Goal: Check status

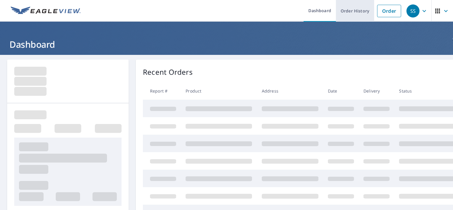
click at [353, 15] on link "Order History" at bounding box center [355, 11] width 38 height 22
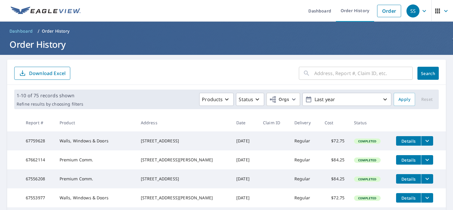
click at [365, 77] on input "text" at bounding box center [363, 73] width 98 height 17
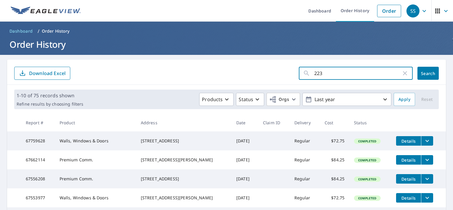
type input "2233"
click button "Search" at bounding box center [427, 73] width 21 height 13
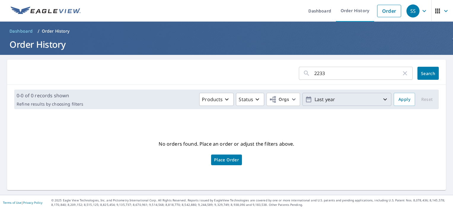
click at [368, 101] on p "Last year" at bounding box center [346, 99] width 69 height 10
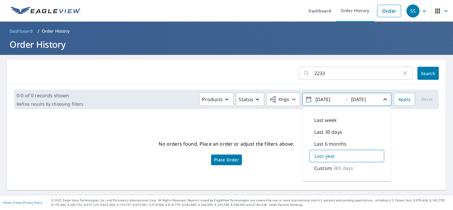
click at [383, 101] on icon "button" at bounding box center [384, 99] width 7 height 7
